Goal: Task Accomplishment & Management: Manage account settings

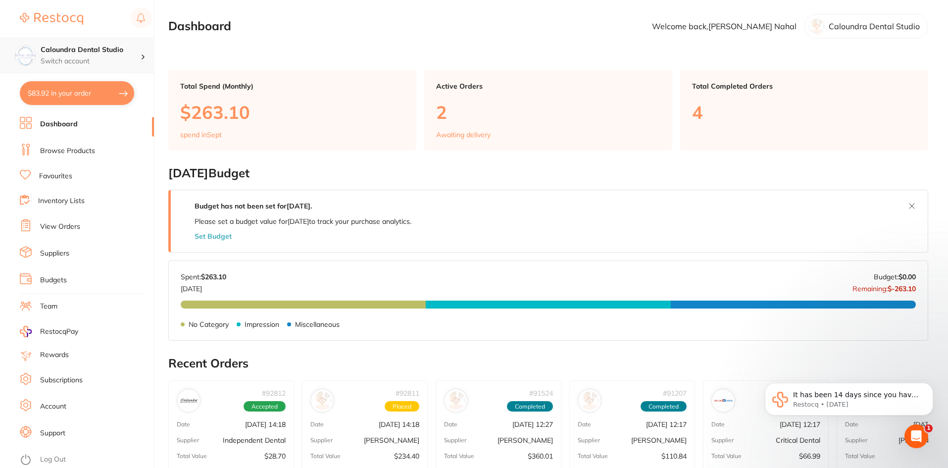
click at [75, 59] on p "Switch account" at bounding box center [91, 61] width 100 height 10
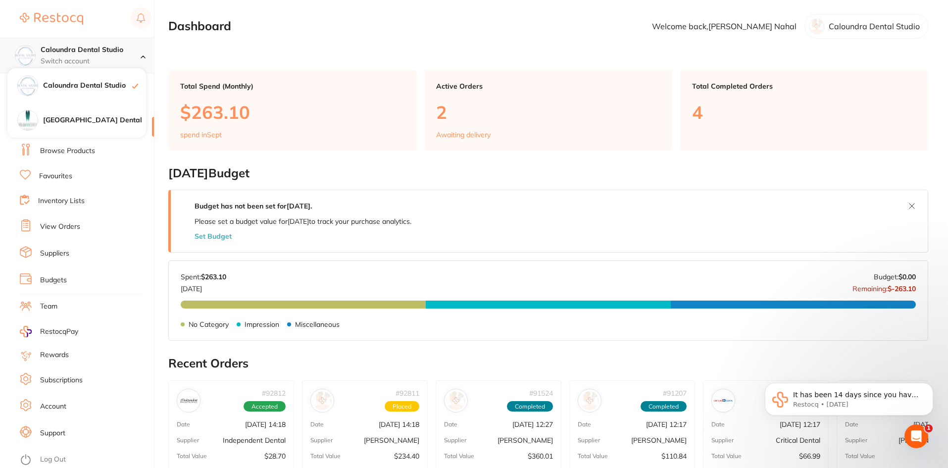
click at [114, 48] on h4 "Caloundra Dental Studio" at bounding box center [91, 50] width 100 height 10
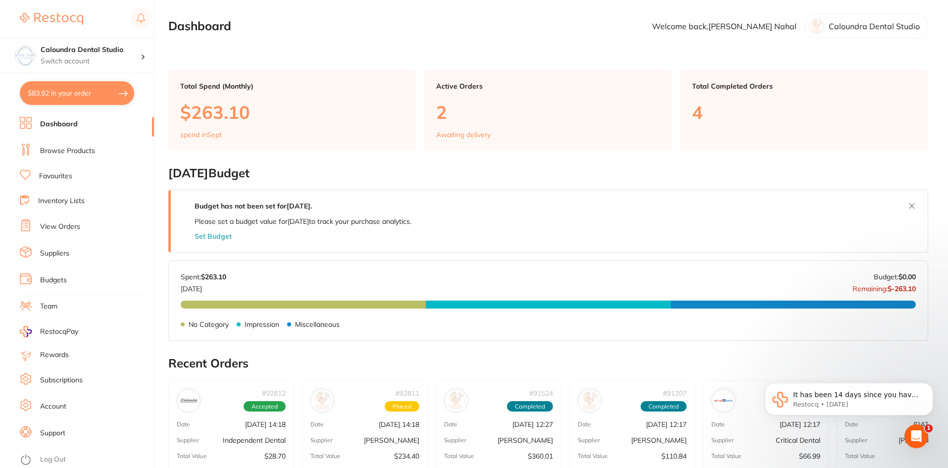
click at [65, 226] on link "View Orders" at bounding box center [60, 227] width 40 height 10
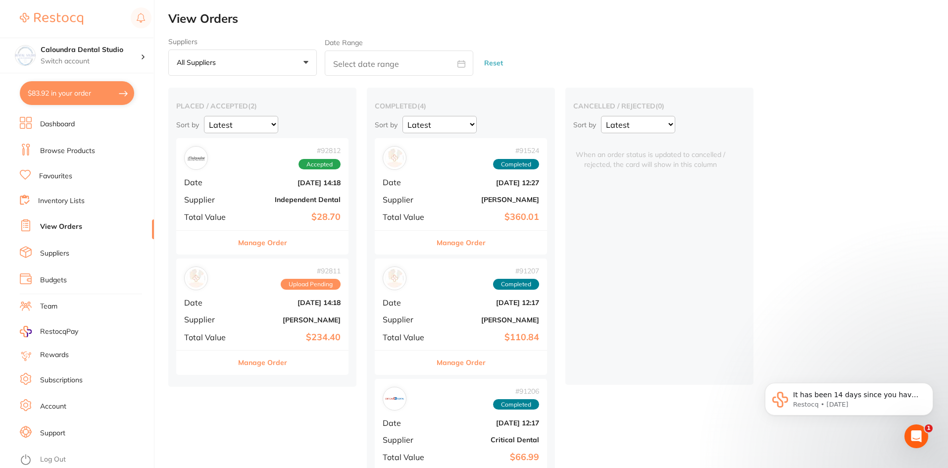
click at [270, 361] on button "Manage Order" at bounding box center [262, 362] width 49 height 24
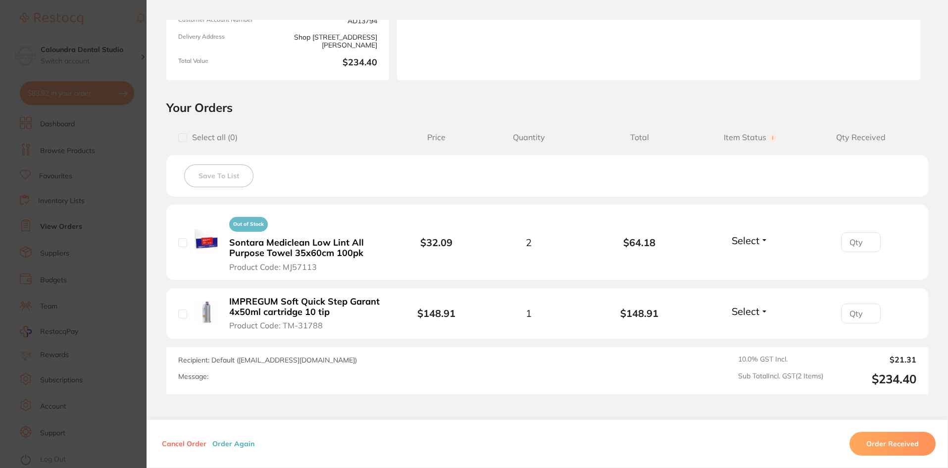
scroll to position [198, 0]
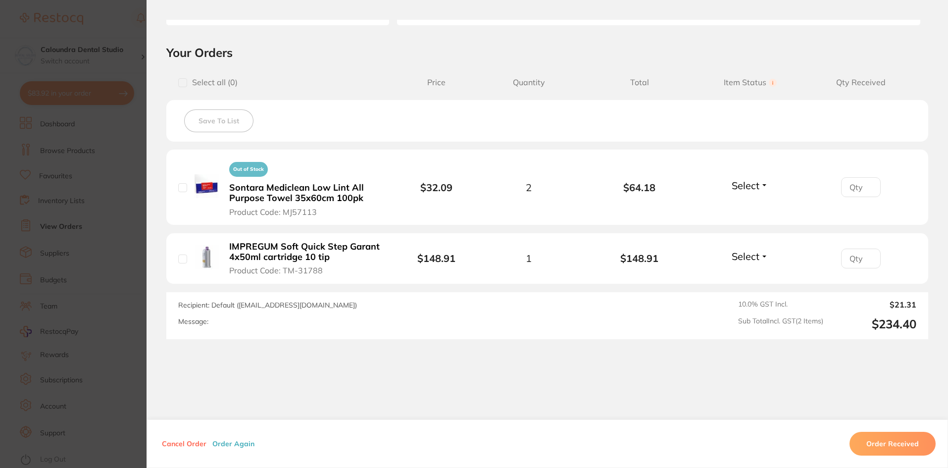
click at [129, 156] on section "Order ID: Restocq- 92811 Order Information Upload Pending Order Date [DATE] 14:…" at bounding box center [474, 234] width 948 height 468
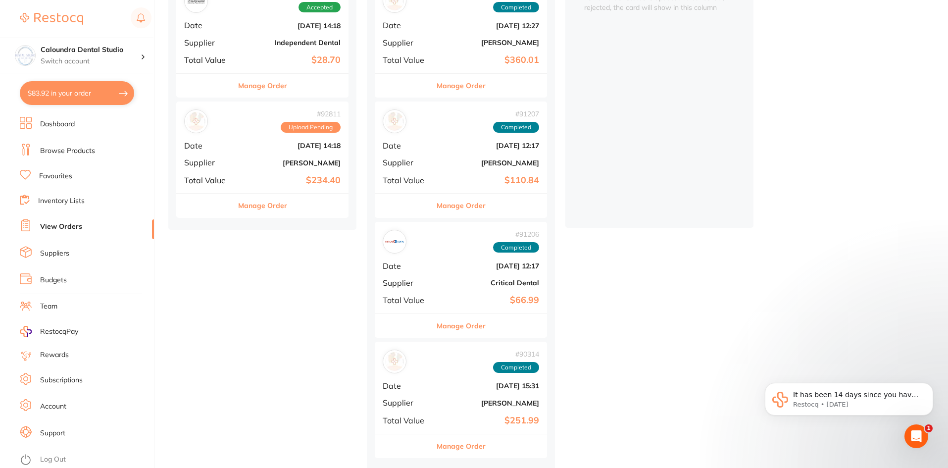
scroll to position [161, 0]
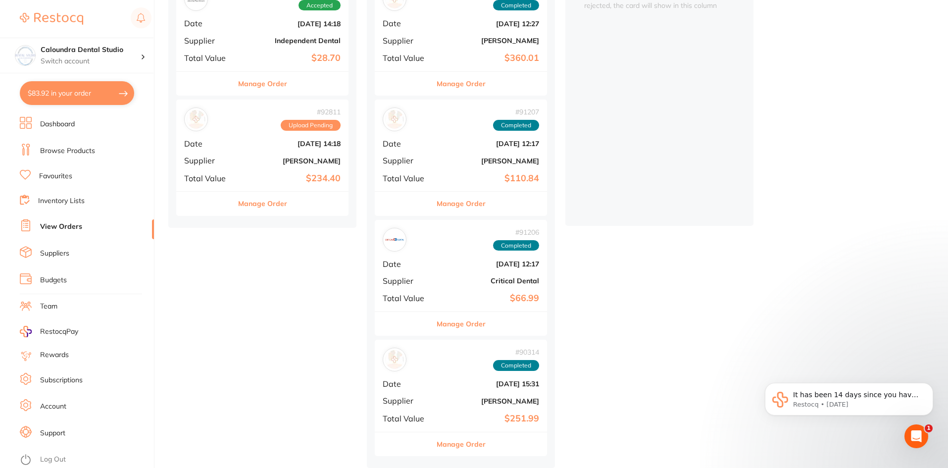
click at [457, 441] on button "Manage Order" at bounding box center [460, 444] width 49 height 24
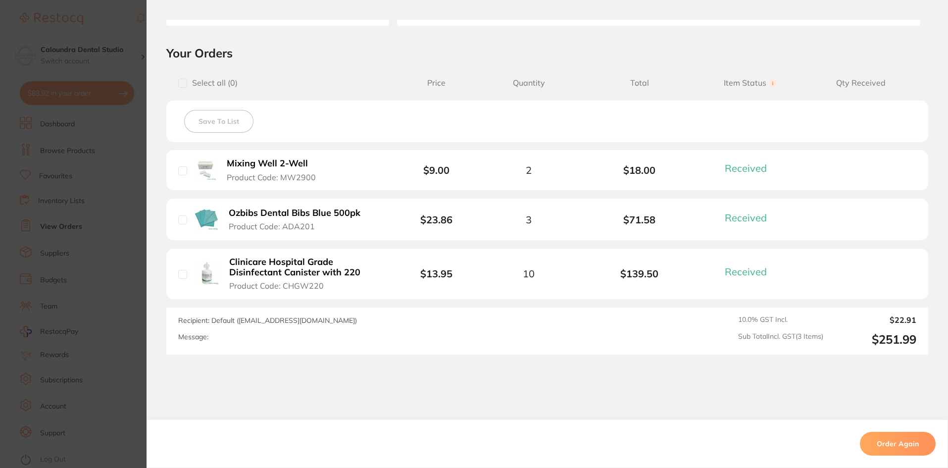
scroll to position [198, 0]
click at [124, 156] on section "Order ID: Restocq- 90314 Order Information 3 Received Completed Order Date [DAT…" at bounding box center [474, 234] width 948 height 468
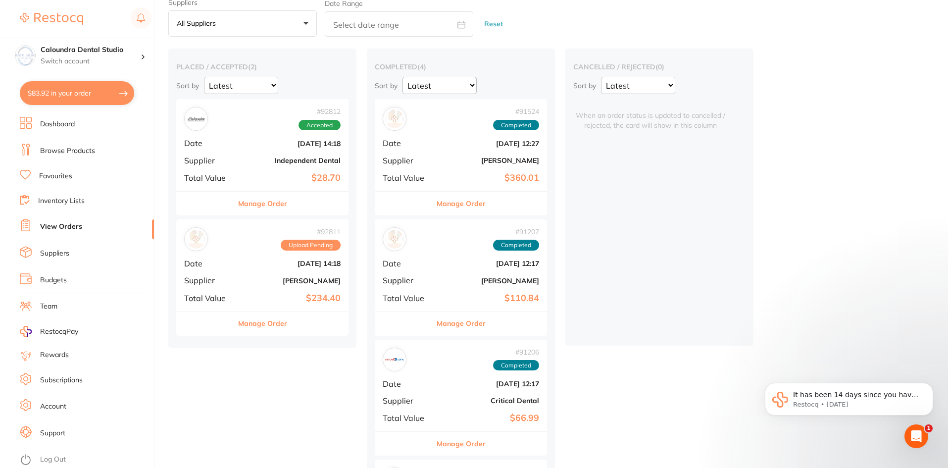
scroll to position [13, 0]
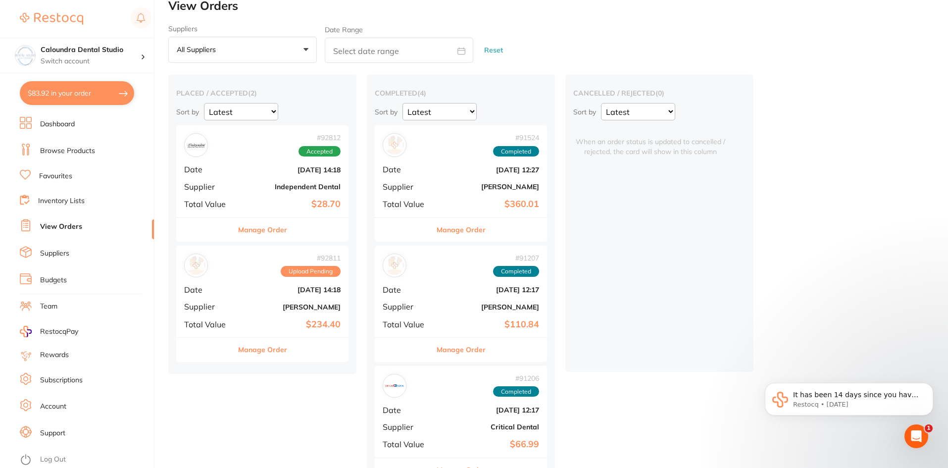
click at [263, 348] on button "Manage Order" at bounding box center [262, 349] width 49 height 24
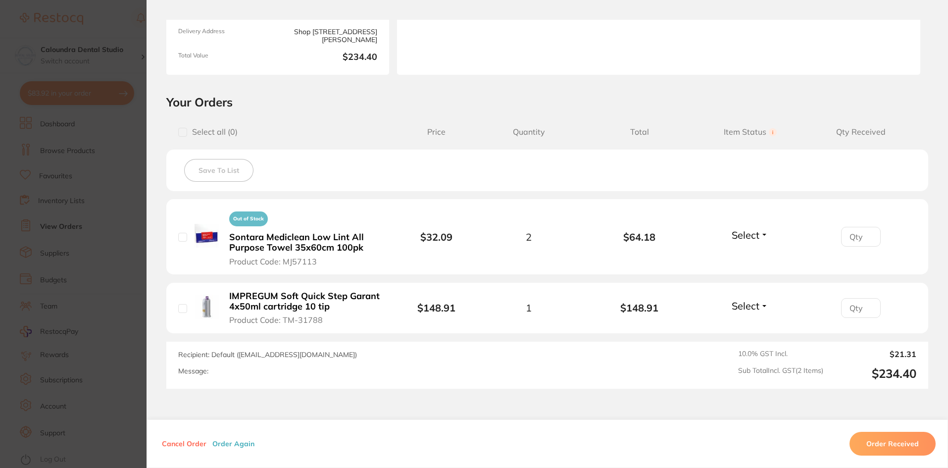
click at [181, 309] on input "checkbox" at bounding box center [182, 308] width 9 height 9
checkbox input "true"
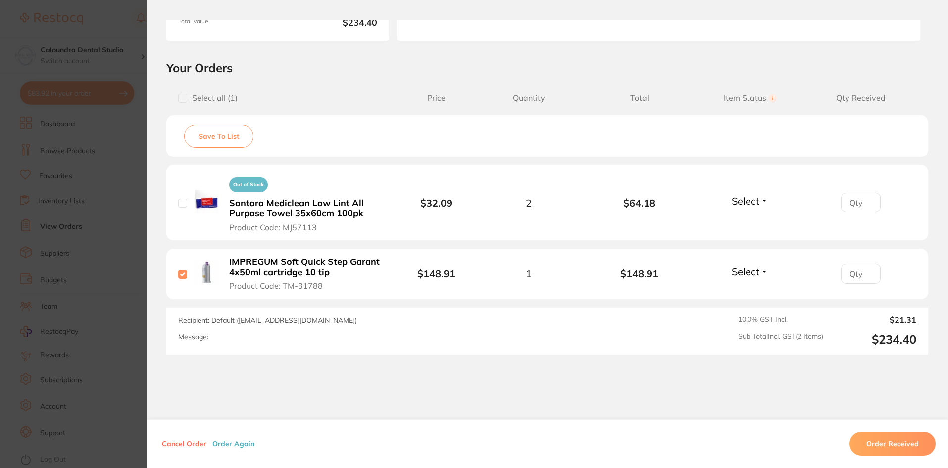
scroll to position [198, 0]
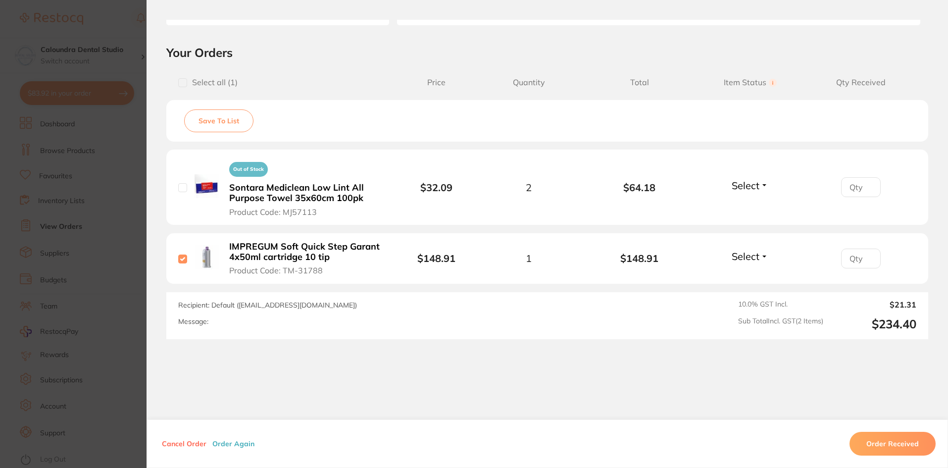
click at [872, 440] on button "Order Received" at bounding box center [892, 444] width 86 height 24
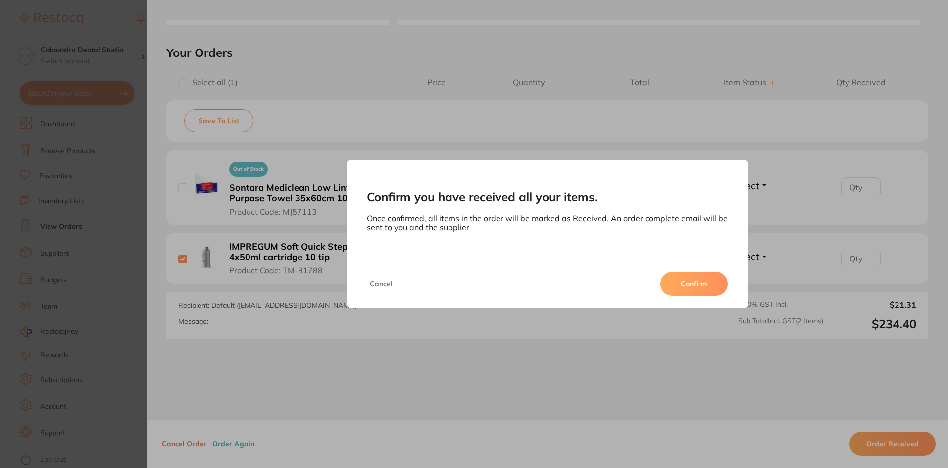
click at [704, 286] on button "Confirm" at bounding box center [693, 284] width 67 height 24
